Goal: Find specific page/section: Find specific page/section

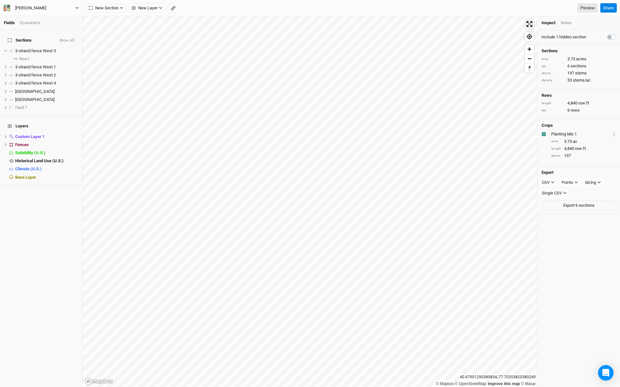
click at [65, 6] on button "[PERSON_NAME]" at bounding box center [41, 8] width 76 height 7
click at [52, 16] on button "Back" at bounding box center [53, 18] width 51 height 8
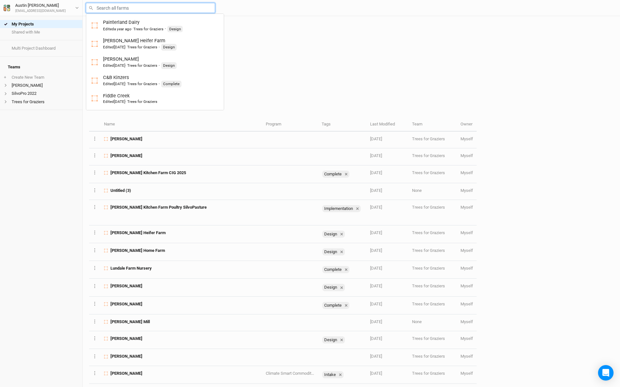
click at [113, 9] on input "text" at bounding box center [150, 8] width 129 height 10
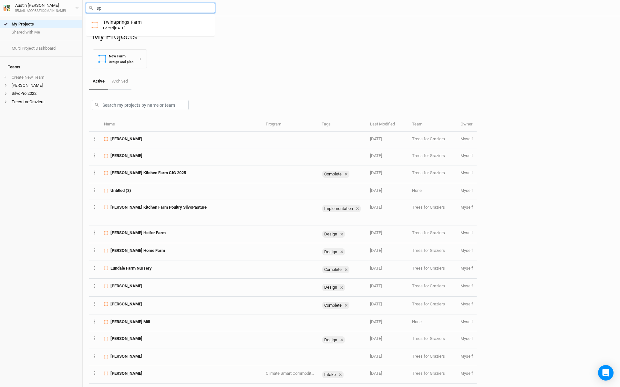
type input "s"
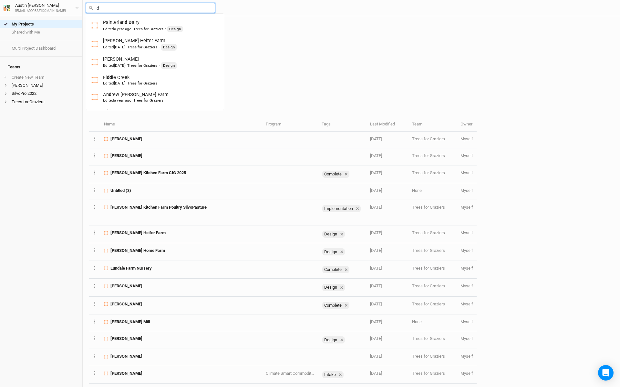
type input "di"
type input "[PERSON_NAME] and [PERSON_NAME]"
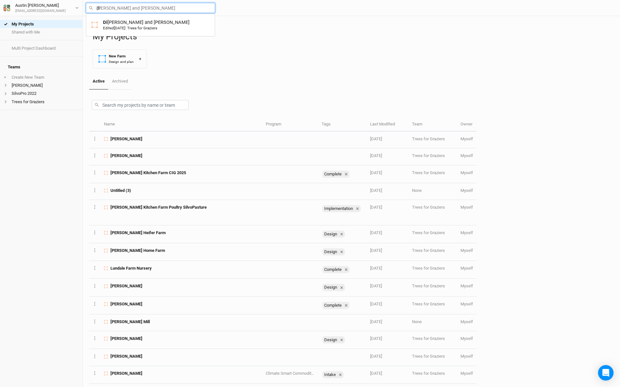
type input "diw"
type input "di"
type input "[PERSON_NAME] and [PERSON_NAME]"
type input "d"
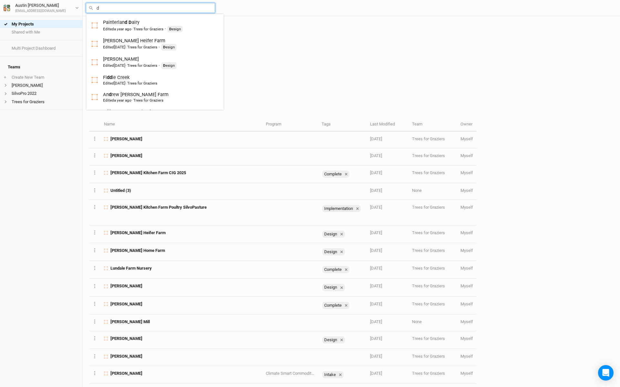
type input "dw"
type input "[PERSON_NAME]"
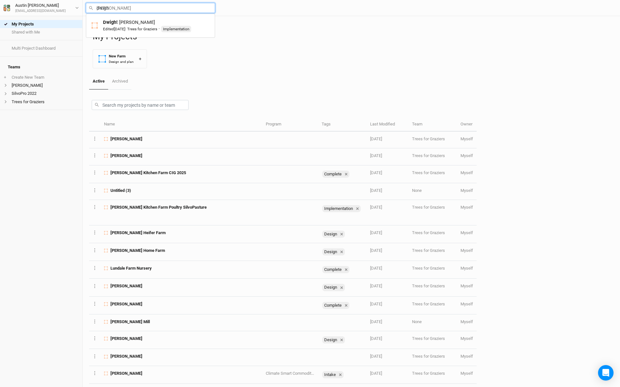
type input "[PERSON_NAME]"
click at [114, 25] on div "[PERSON_NAME] Edited [DATE] · Trees for Graziers · Implementation" at bounding box center [147, 25] width 88 height 13
